Goal: Information Seeking & Learning: Learn about a topic

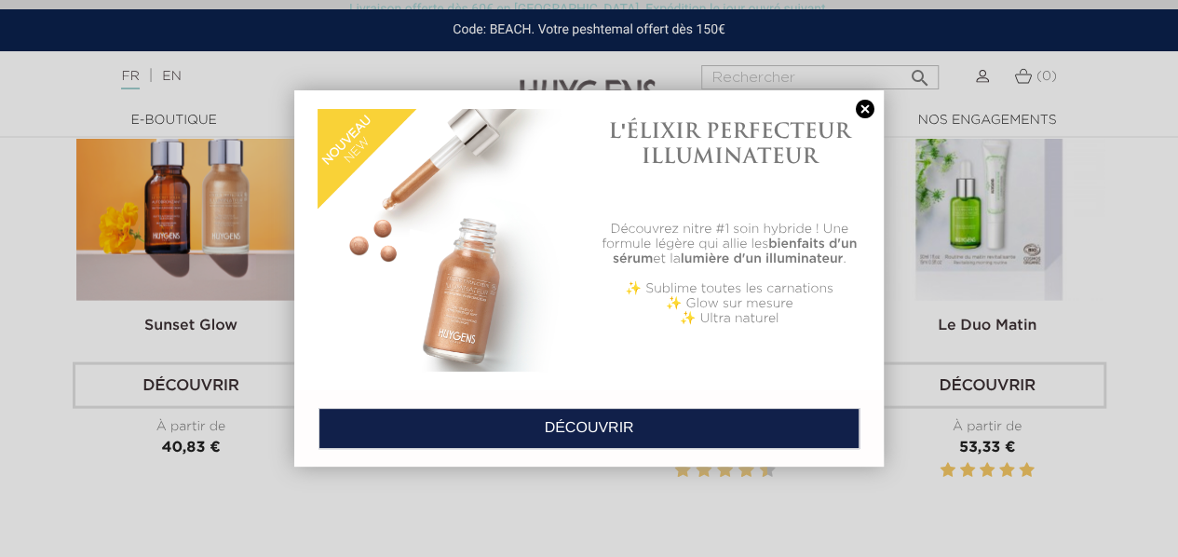
scroll to position [5476, 0]
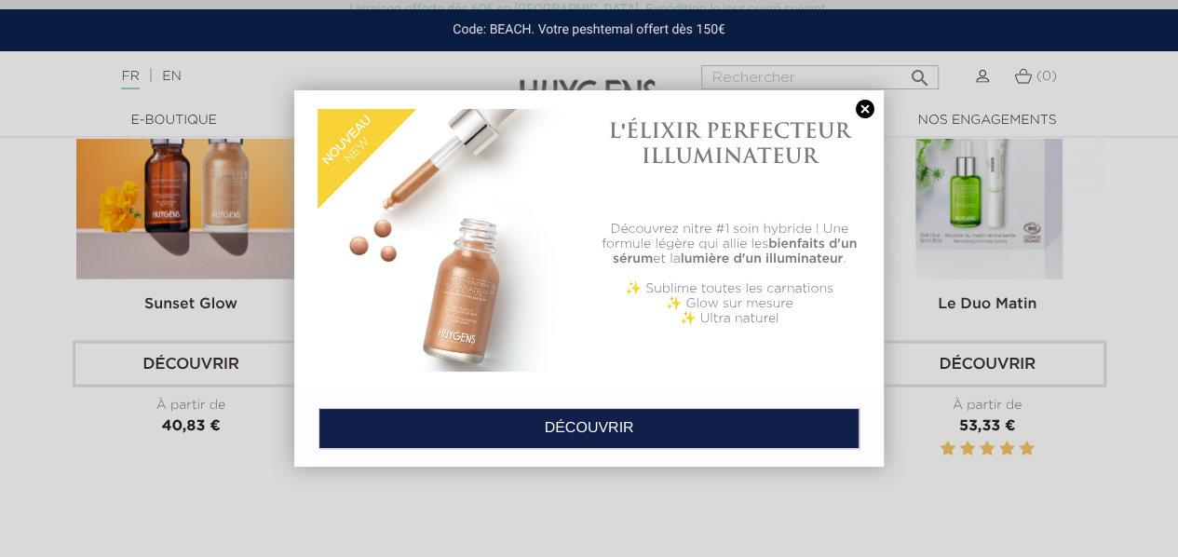
click at [861, 102] on link at bounding box center [865, 110] width 26 height 20
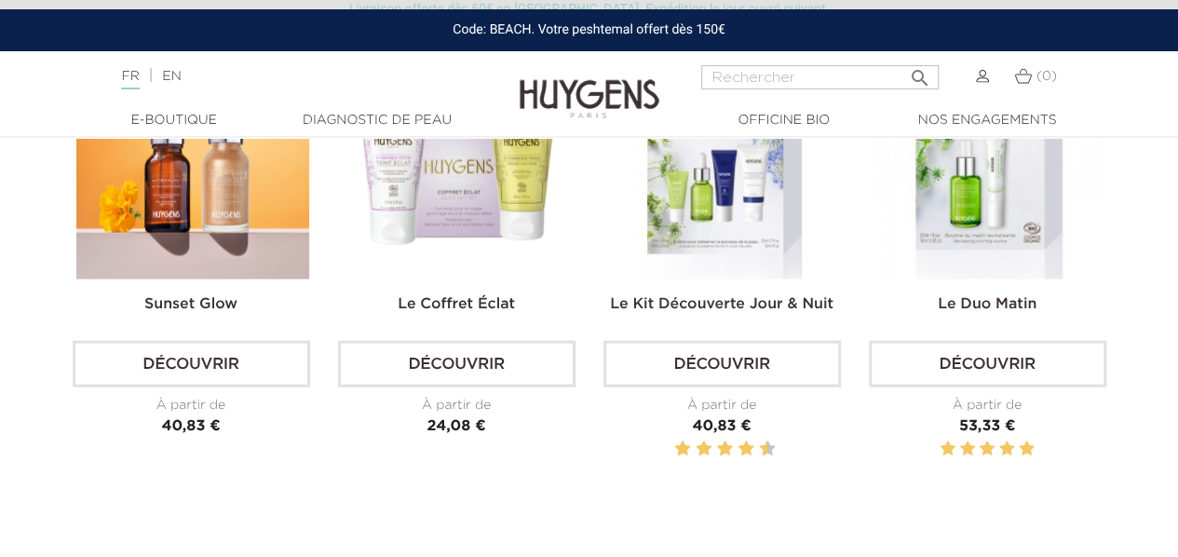
click at [257, 364] on link "Découvrir" at bounding box center [191, 364] width 237 height 47
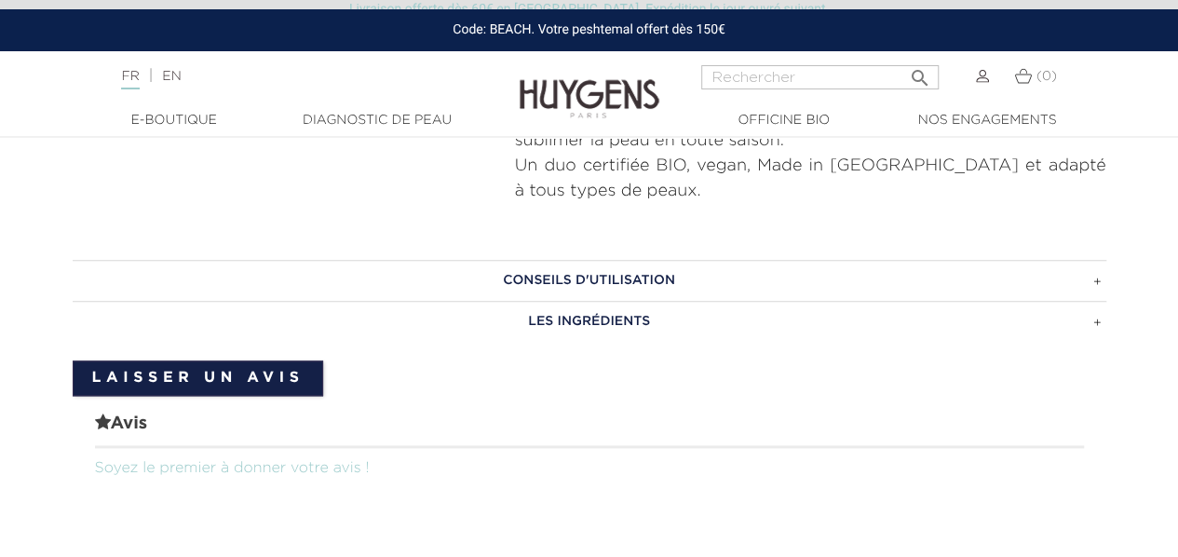
scroll to position [969, 0]
click at [592, 325] on h3 "LES INGRÉDIENTS" at bounding box center [590, 322] width 1034 height 41
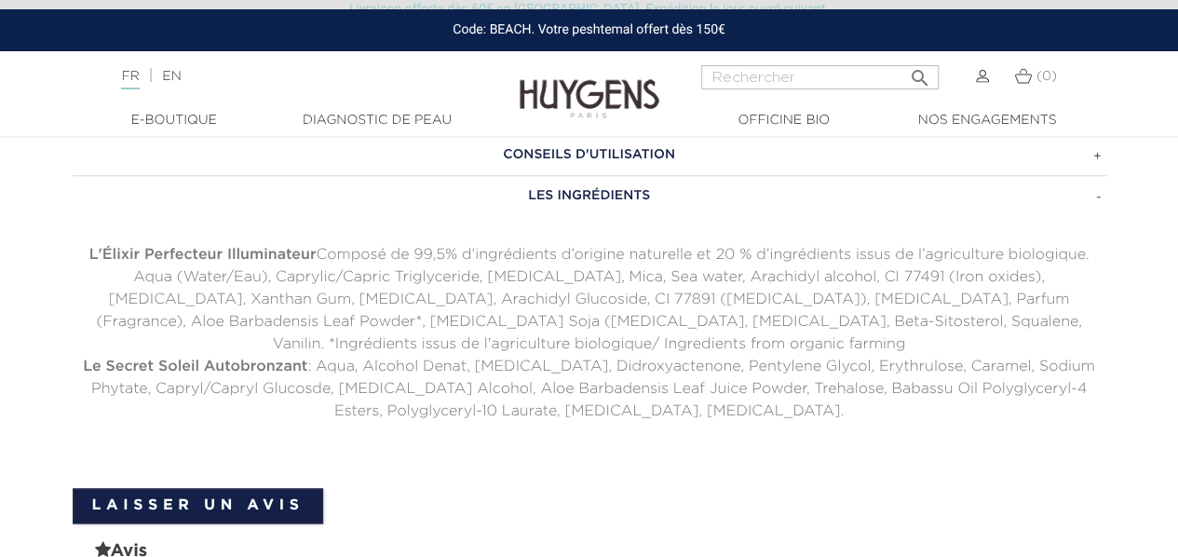
scroll to position [1080, 0]
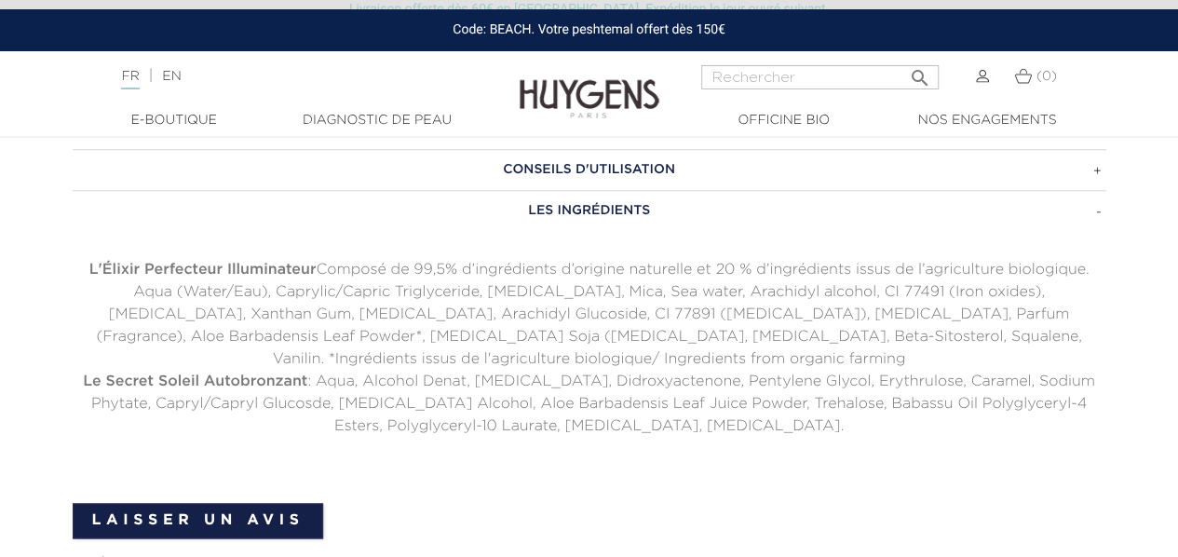
click at [576, 176] on h3 "CONSEILS D'UTILISATION" at bounding box center [590, 169] width 1034 height 41
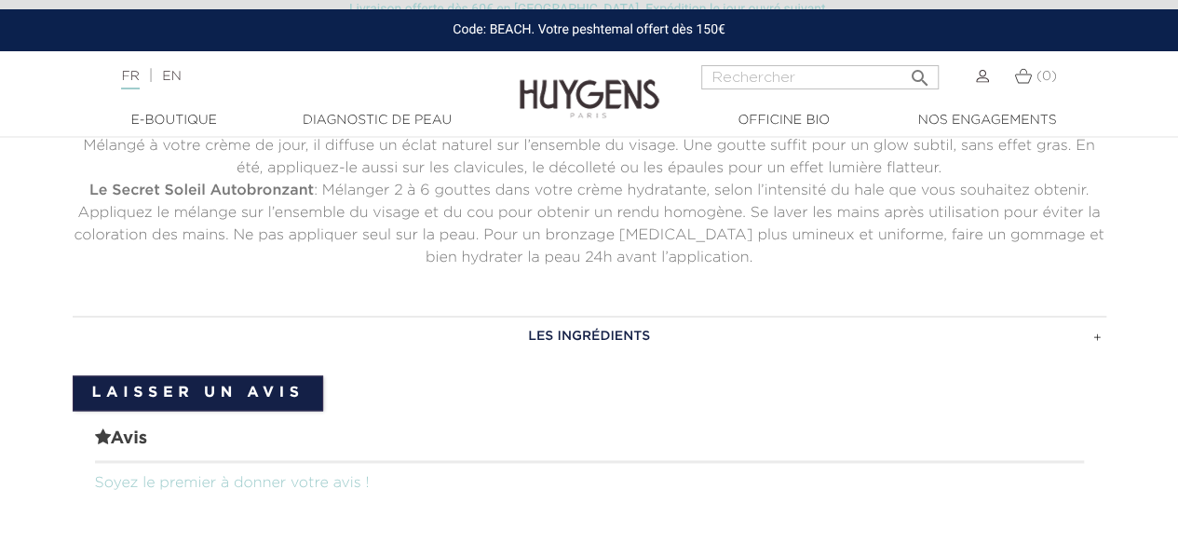
scroll to position [1416, 0]
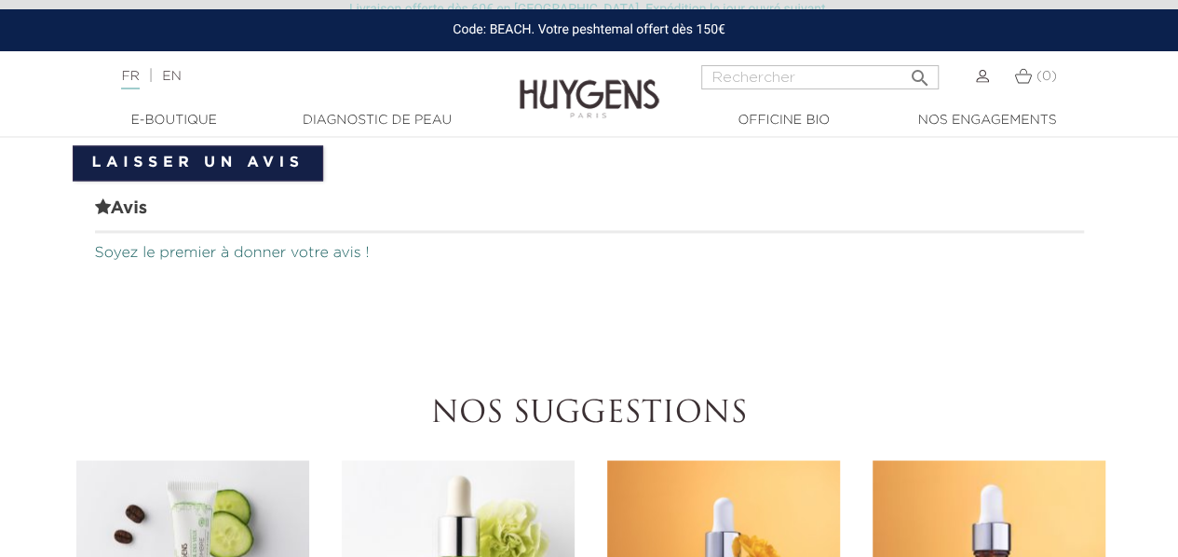
click at [135, 246] on link "Soyez le premier à donner votre avis !" at bounding box center [232, 253] width 275 height 15
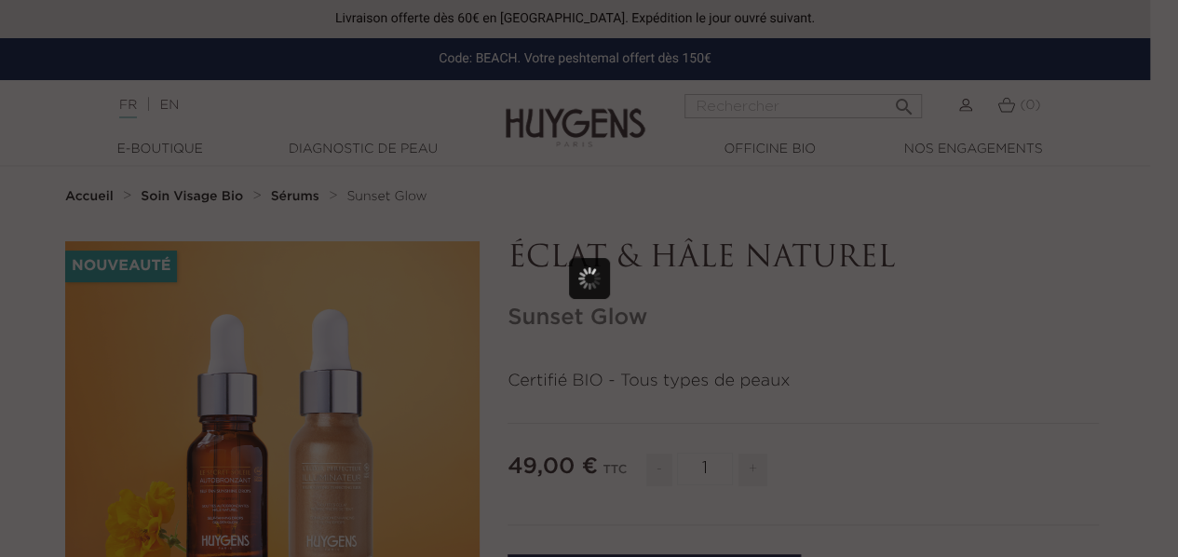
scroll to position [0, 0]
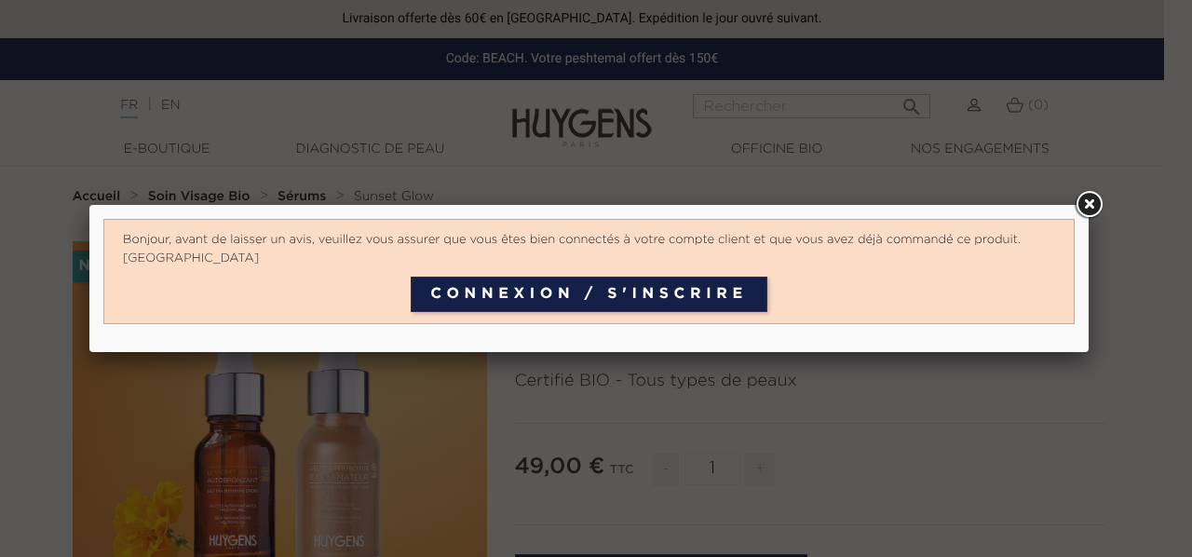
click at [1092, 217] on link at bounding box center [1089, 205] width 34 height 34
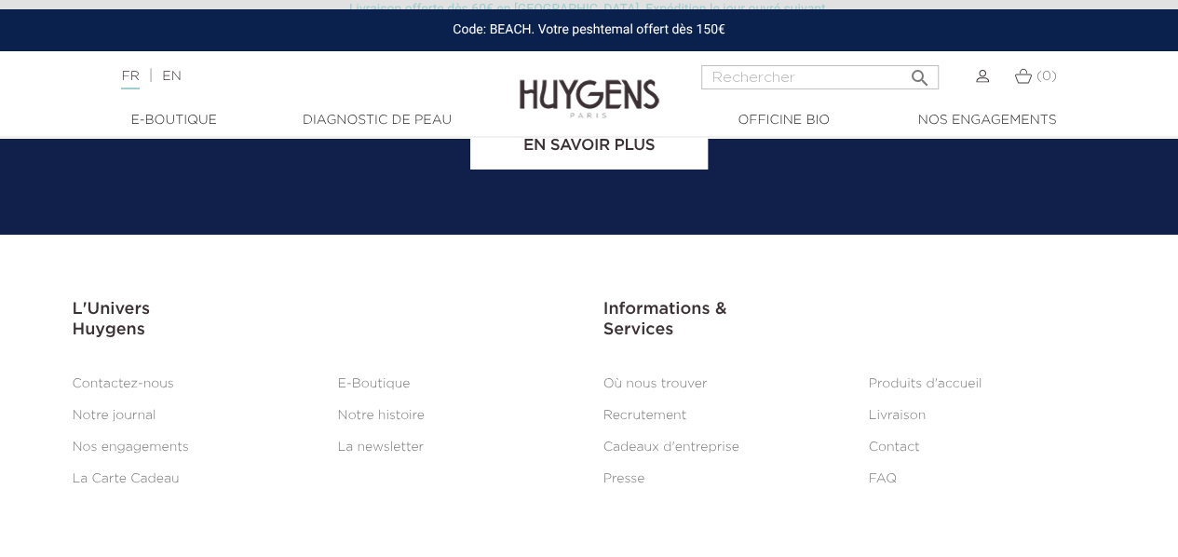
scroll to position [3243, 0]
